Goal: Task Accomplishment & Management: Manage account settings

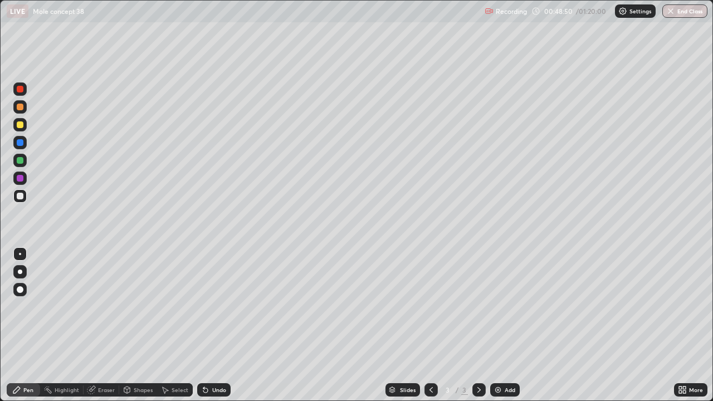
click at [510, 16] on div "Recording" at bounding box center [505, 12] width 42 height 22
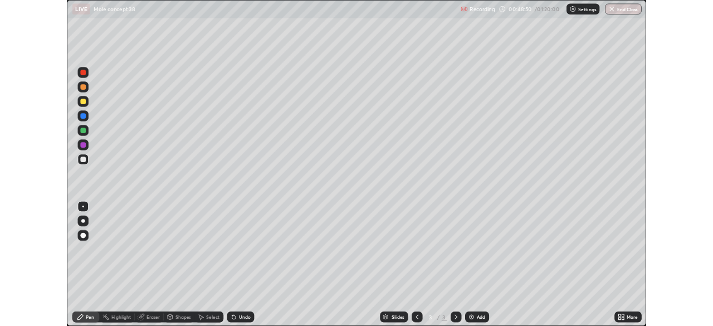
scroll to position [401, 713]
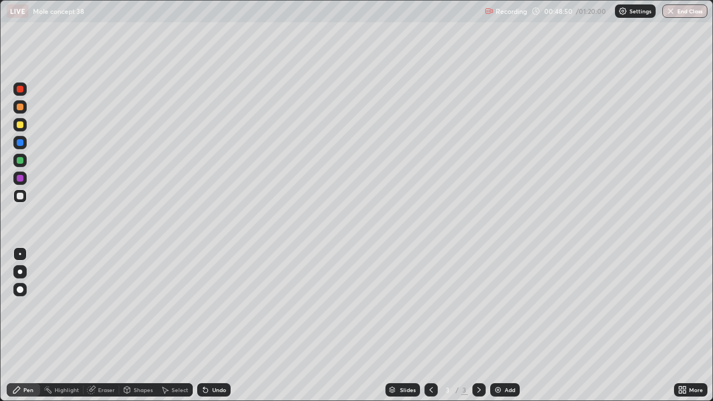
click at [507, 12] on p "Recording" at bounding box center [511, 11] width 31 height 8
click at [630, 9] on p "Settings" at bounding box center [640, 11] width 22 height 6
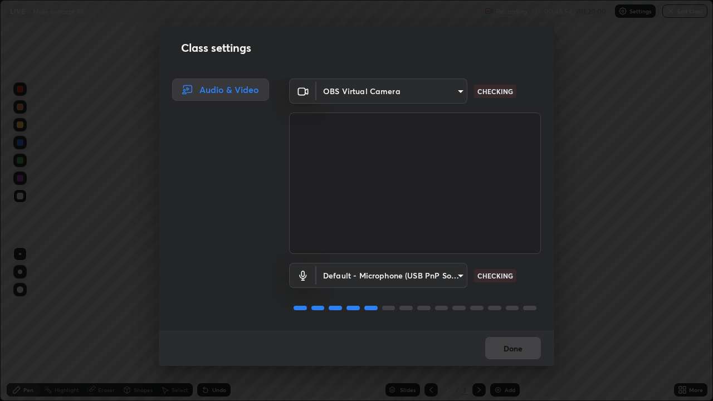
click at [444, 284] on body "Erase all LIVE Mole concept 38 Recording 00:48:54 / 01:20:00 Settings End Class…" at bounding box center [356, 200] width 713 height 401
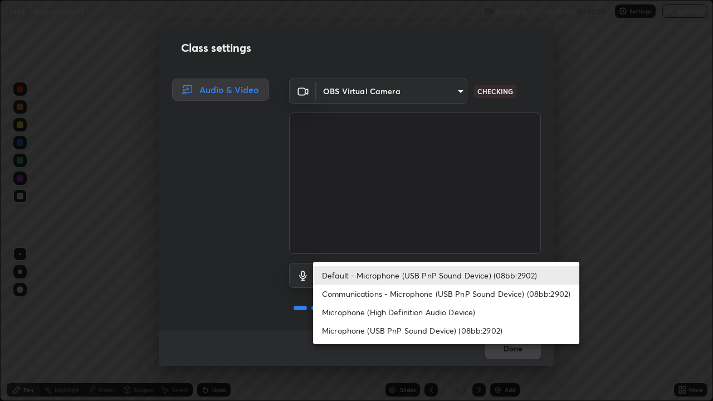
click at [405, 295] on li "Communications - Microphone (USB PnP Sound Device) (08bb:2902)" at bounding box center [446, 294] width 266 height 18
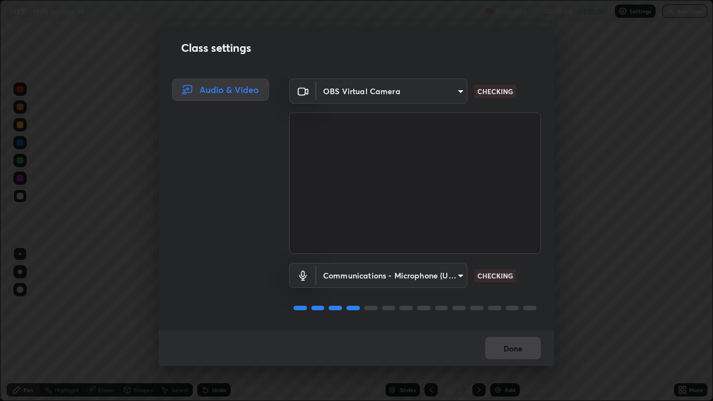
click at [448, 277] on body "Erase all LIVE Mole concept 38 Recording 00:48:58 / 01:20:00 Settings End Class…" at bounding box center [356, 200] width 713 height 401
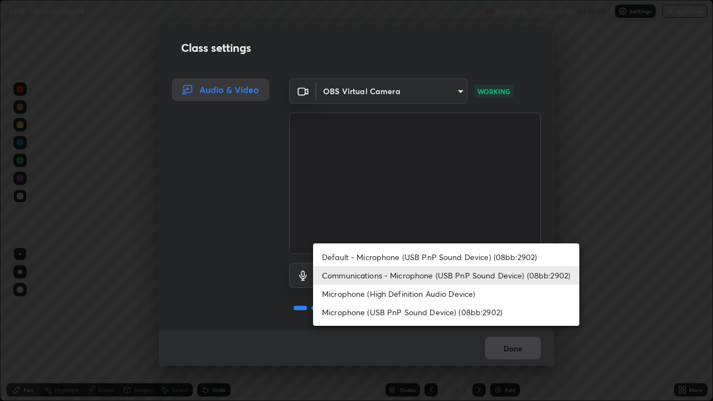
click at [444, 303] on li "Microphone (USB PnP Sound Device) (08bb:2902)" at bounding box center [446, 312] width 266 height 18
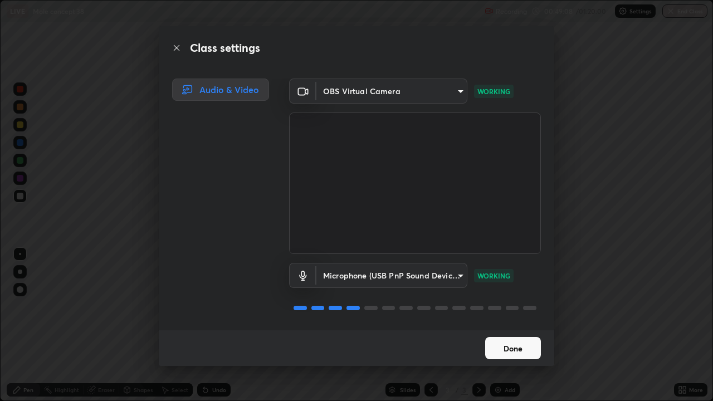
click at [452, 280] on body "Erase all LIVE Mole concept 38 Recording 00:49:08 / 01:20:00 Settings End Class…" at bounding box center [356, 200] width 713 height 401
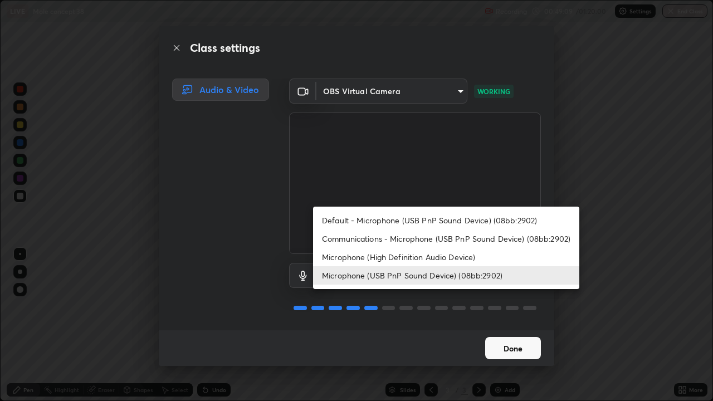
click at [445, 250] on li "Microphone (High Definition Audio Device)" at bounding box center [446, 257] width 266 height 18
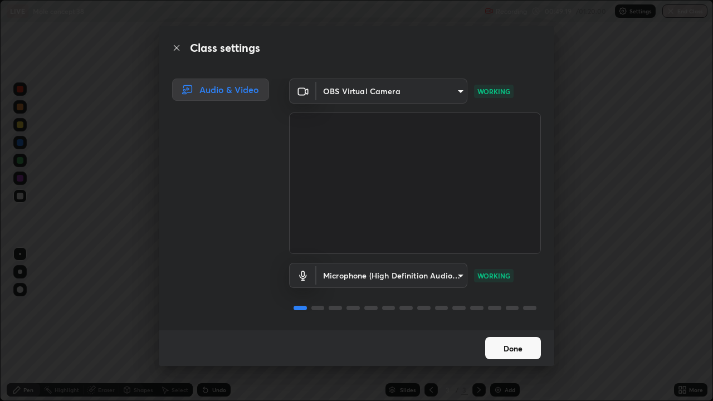
click at [454, 280] on body "Erase all LIVE Mole concept 38 Recording 00:49:19 / 01:20:00 Settings End Class…" at bounding box center [356, 200] width 713 height 401
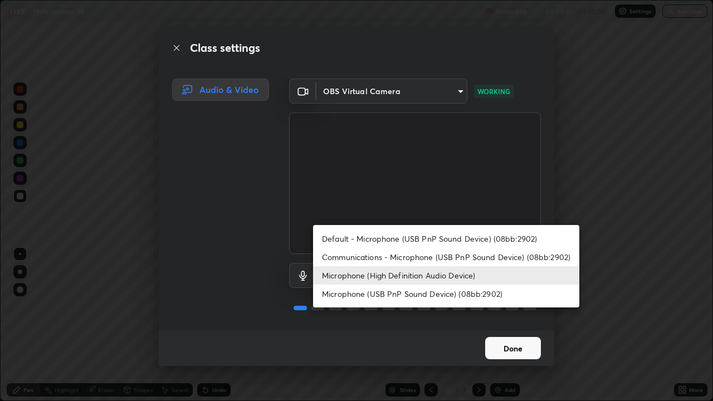
click at [401, 258] on li "Communications - Microphone (USB PnP Sound Device) (08bb:2902)" at bounding box center [446, 257] width 266 height 18
type input "communications"
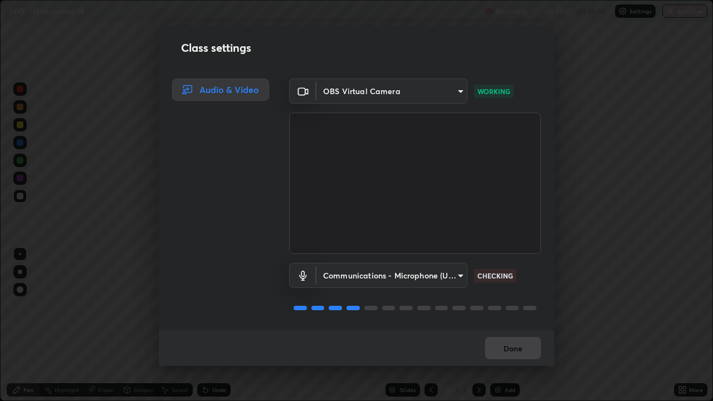
click at [441, 93] on body "Erase all LIVE Mole concept 38 Recording 00:49:27 / 01:20:00 Settings End Class…" at bounding box center [356, 200] width 713 height 401
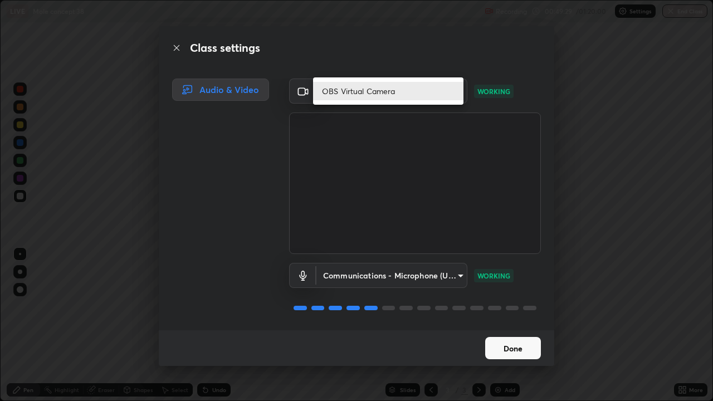
click at [516, 279] on div at bounding box center [356, 200] width 713 height 401
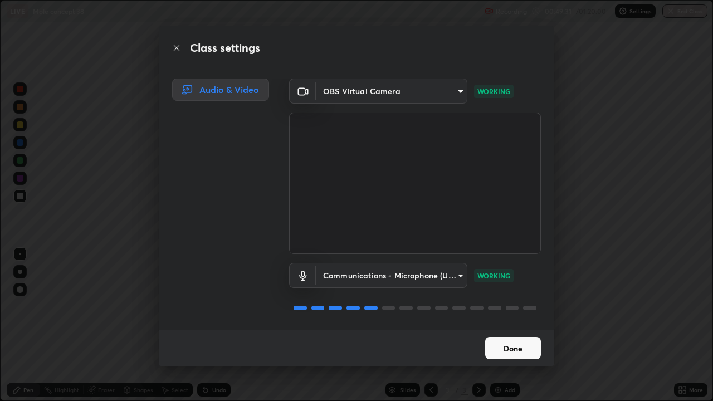
click at [520, 343] on button "Done" at bounding box center [513, 348] width 56 height 22
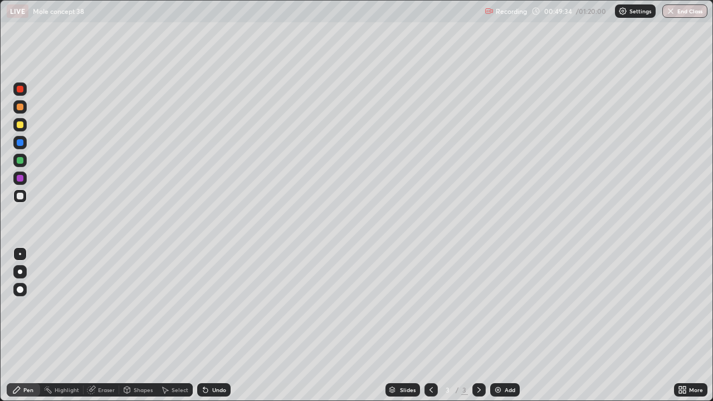
click at [638, 10] on p "Settings" at bounding box center [640, 11] width 22 height 6
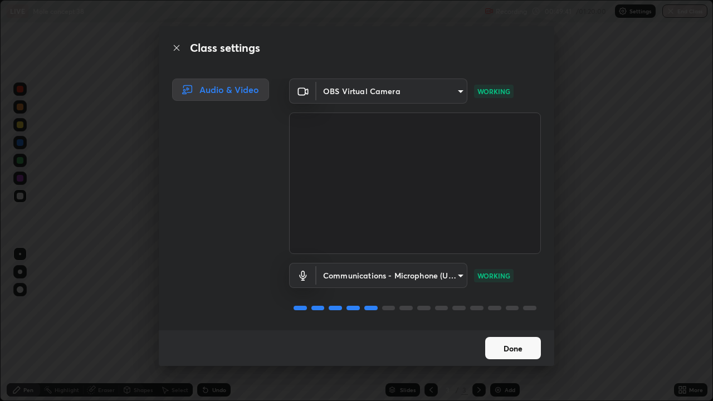
click at [638, 312] on div "Class settings Audio & Video OBS Virtual Camera e15fe1ebf70cde3bfcbeee335f86520…" at bounding box center [356, 200] width 713 height 401
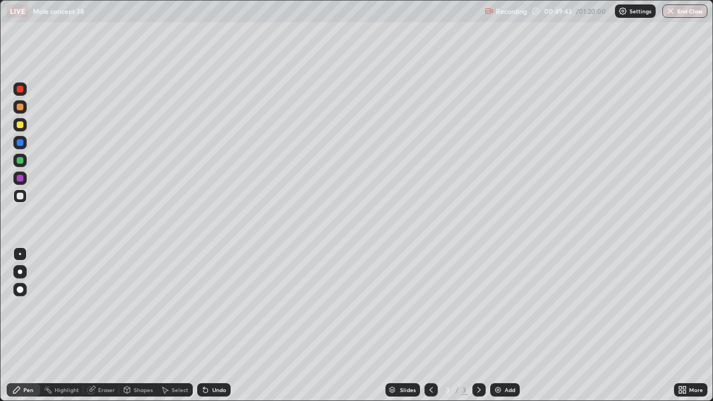
click at [515, 14] on p "Recording" at bounding box center [511, 11] width 31 height 8
click at [556, 12] on div "Recording 00:49:44 / 01:20:00 Settings End Class" at bounding box center [595, 12] width 223 height 22
click at [584, 7] on div "Recording 00:49:45 / 01:20:00 Settings End Class" at bounding box center [595, 12] width 223 height 22
click at [684, 388] on icon at bounding box center [684, 387] width 3 height 3
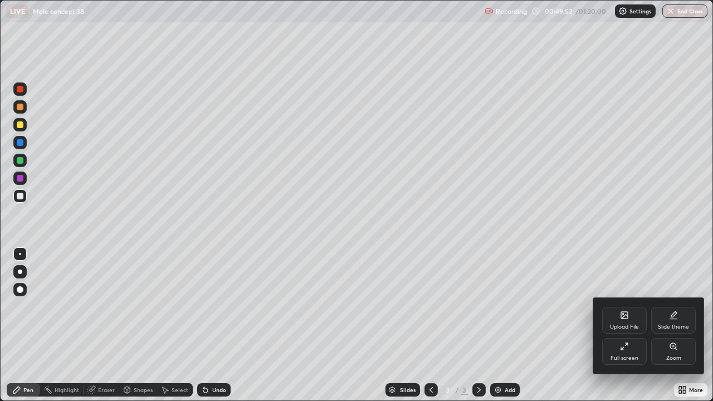
click at [635, 352] on div "Full screen" at bounding box center [624, 351] width 45 height 27
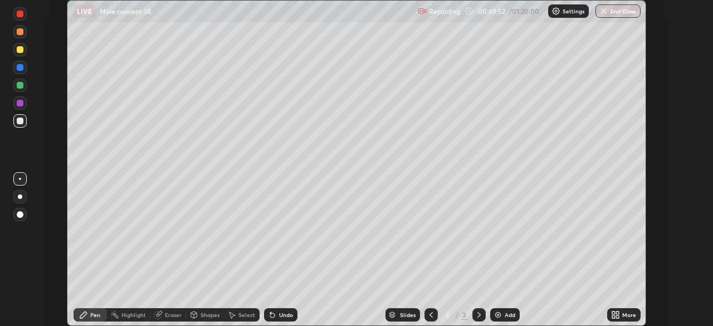
scroll to position [55357, 54970]
click at [568, 9] on p "Settings" at bounding box center [573, 11] width 22 height 6
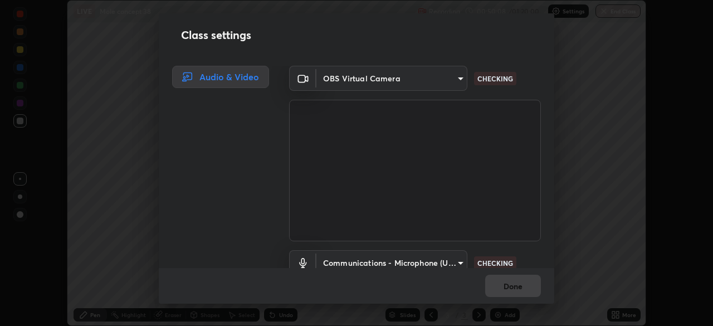
scroll to position [51, 0]
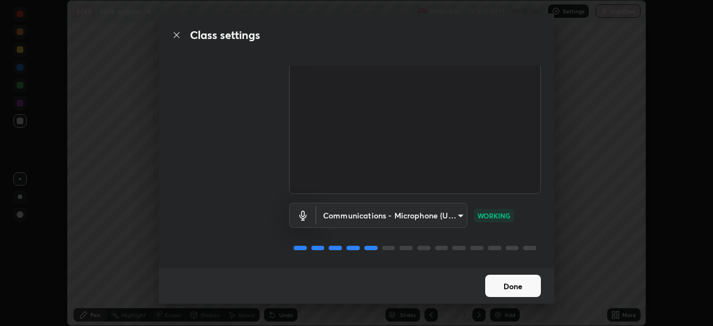
click at [518, 286] on button "Done" at bounding box center [513, 286] width 56 height 22
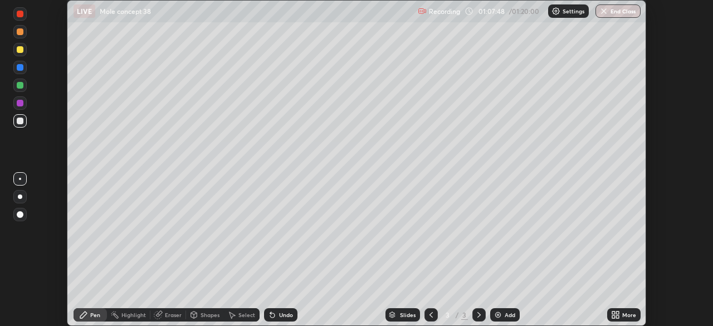
click at [614, 12] on button "End Class" at bounding box center [617, 10] width 45 height 13
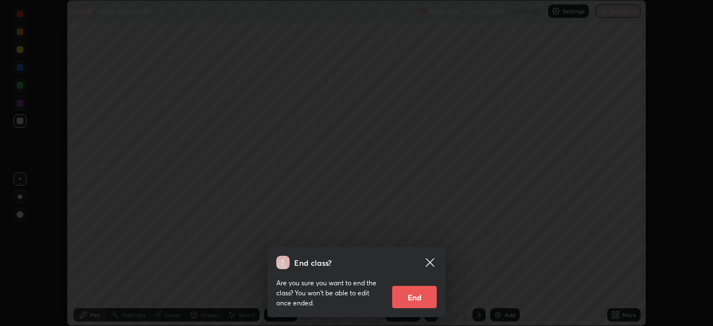
click at [429, 292] on button "End" at bounding box center [414, 297] width 45 height 22
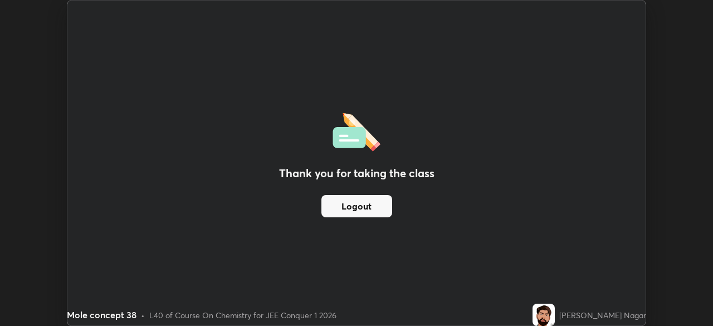
click at [555, 307] on img at bounding box center [543, 314] width 22 height 22
click at [379, 204] on button "Logout" at bounding box center [356, 206] width 71 height 22
click at [548, 240] on div "Thank you for taking the class Logout" at bounding box center [356, 163] width 578 height 325
click at [380, 204] on button "Logout" at bounding box center [356, 206] width 71 height 22
click at [371, 210] on button "Logout" at bounding box center [356, 206] width 71 height 22
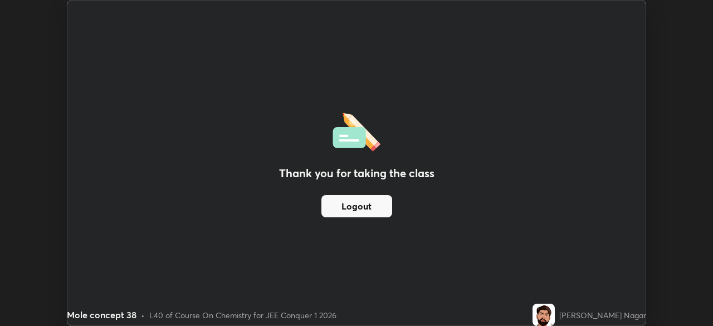
click at [371, 210] on button "Logout" at bounding box center [356, 206] width 71 height 22
click at [379, 204] on button "Logout" at bounding box center [356, 206] width 71 height 22
click at [380, 202] on button "Logout" at bounding box center [356, 206] width 71 height 22
click at [353, 209] on button "Logout" at bounding box center [356, 206] width 71 height 22
click at [557, 265] on div "Thank you for taking the class Logout" at bounding box center [356, 163] width 578 height 325
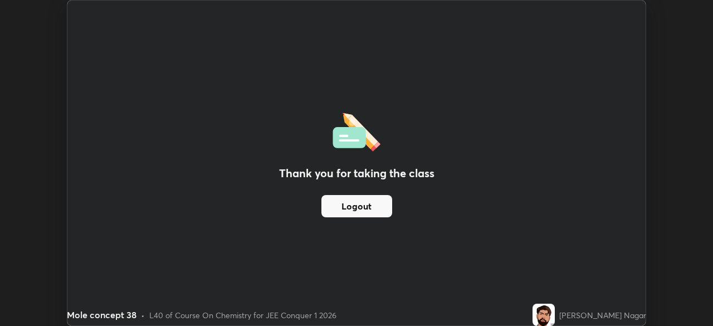
click at [219, 261] on div "Thank you for taking the class Logout" at bounding box center [356, 163] width 578 height 325
